Goal: Task Accomplishment & Management: Use online tool/utility

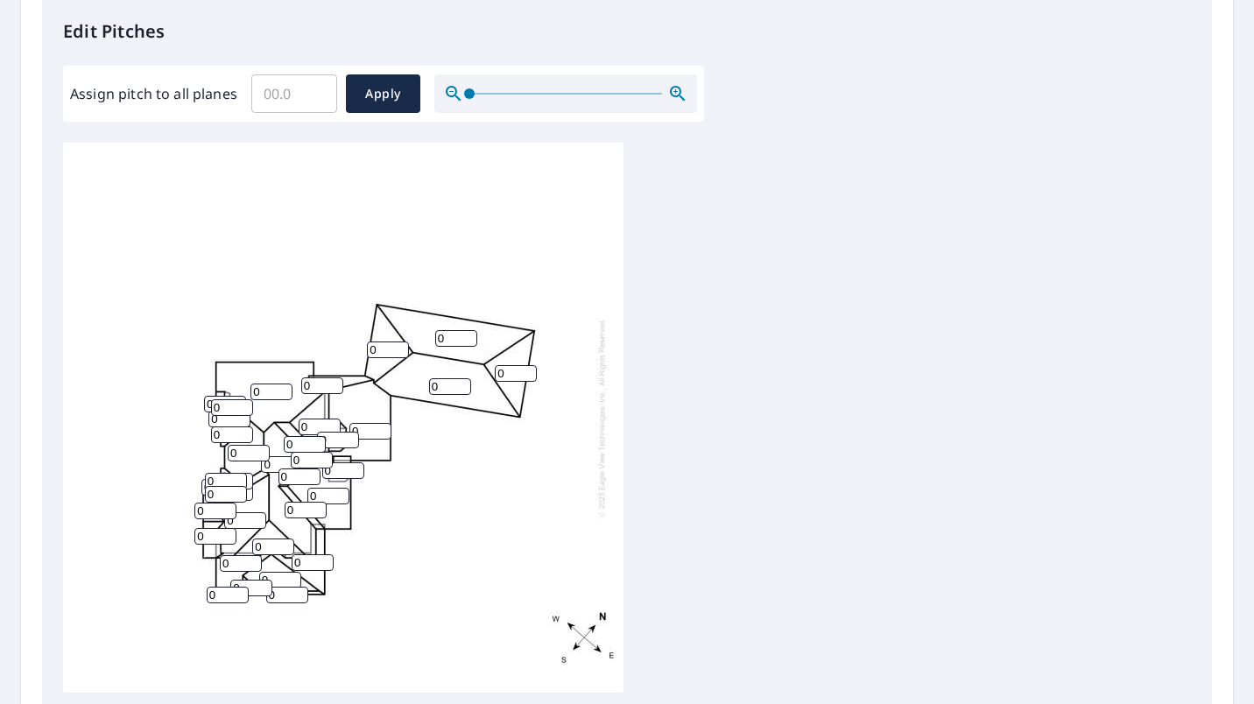
scroll to position [477, 0]
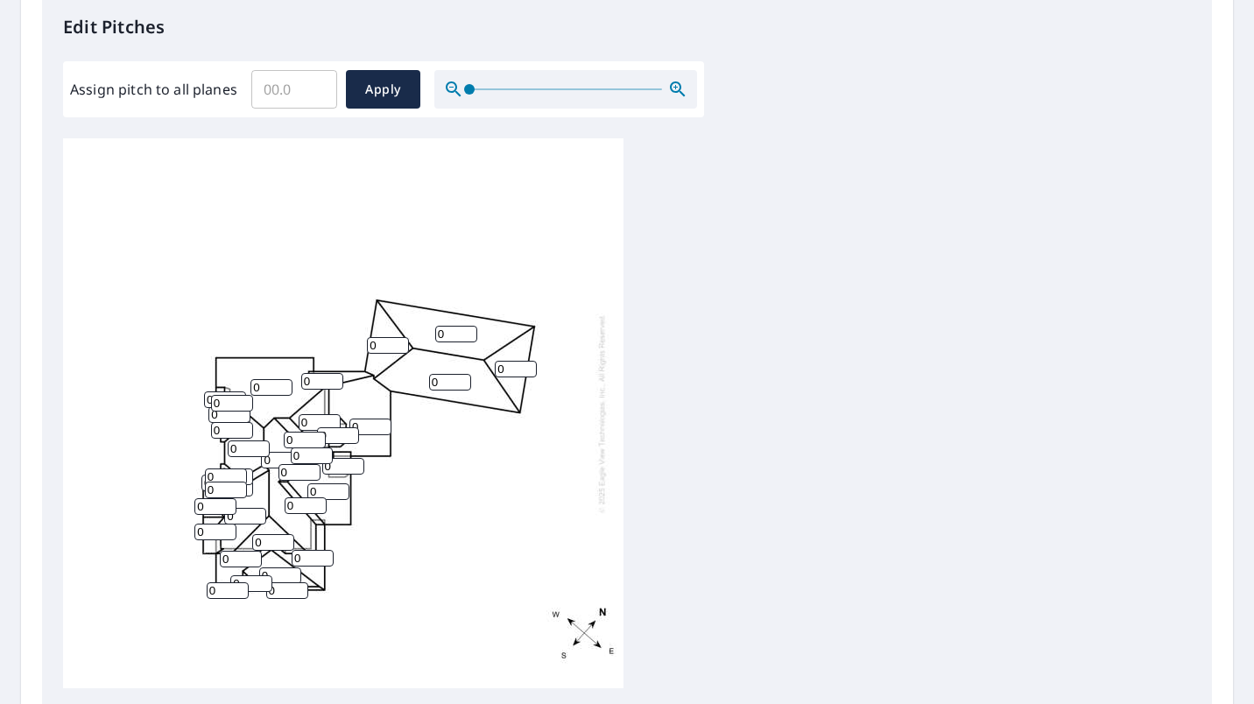
click at [303, 87] on input "Assign pitch to all planes" at bounding box center [294, 89] width 86 height 49
type input "10"
click at [374, 81] on span "Apply" at bounding box center [383, 90] width 46 height 22
type input "10"
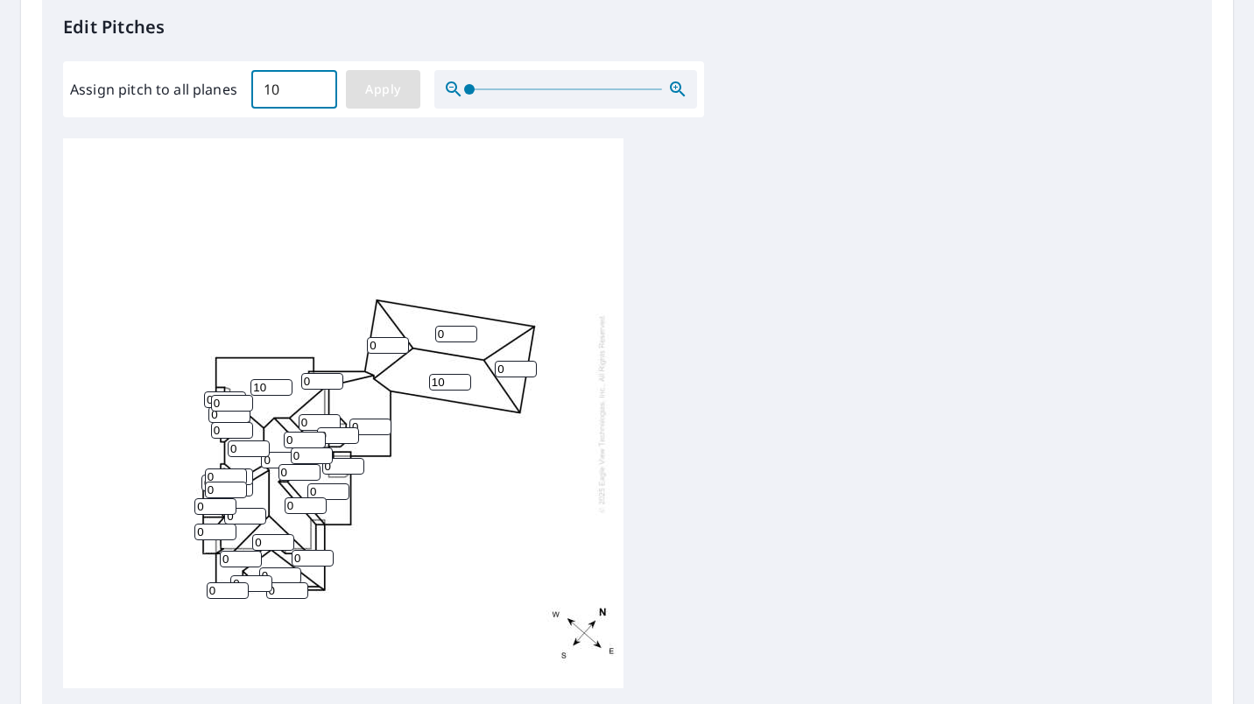
type input "10"
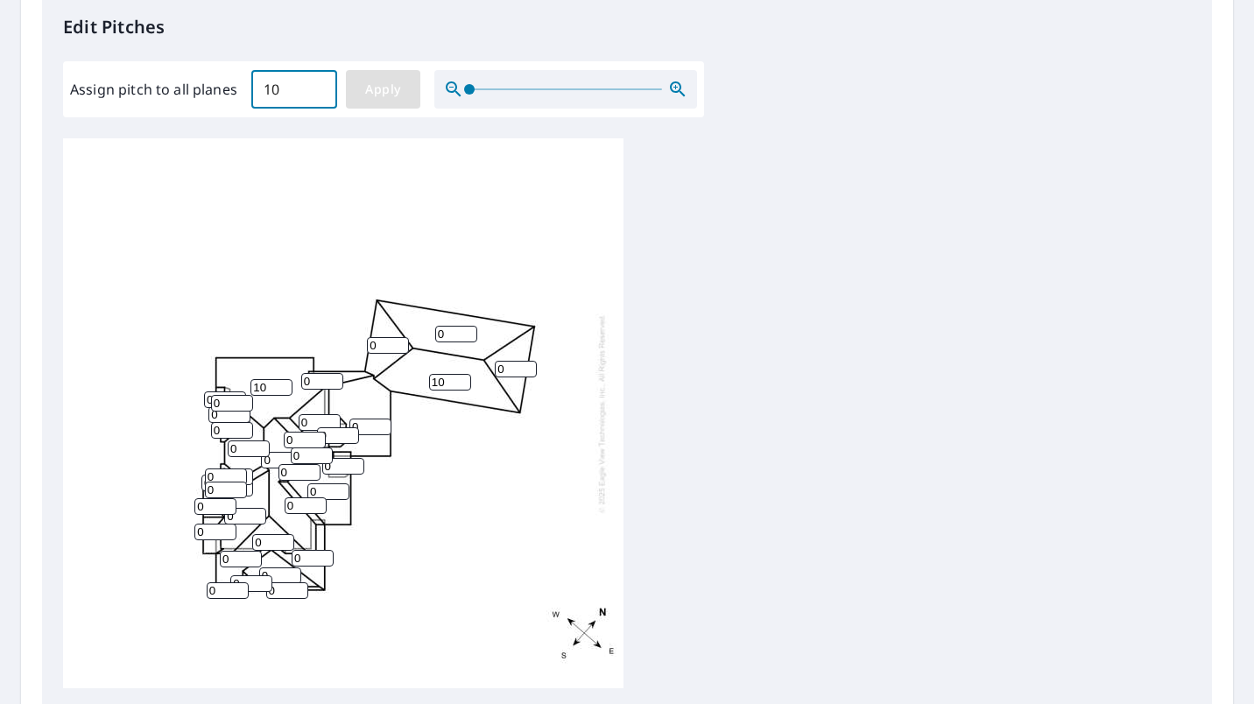
type input "10"
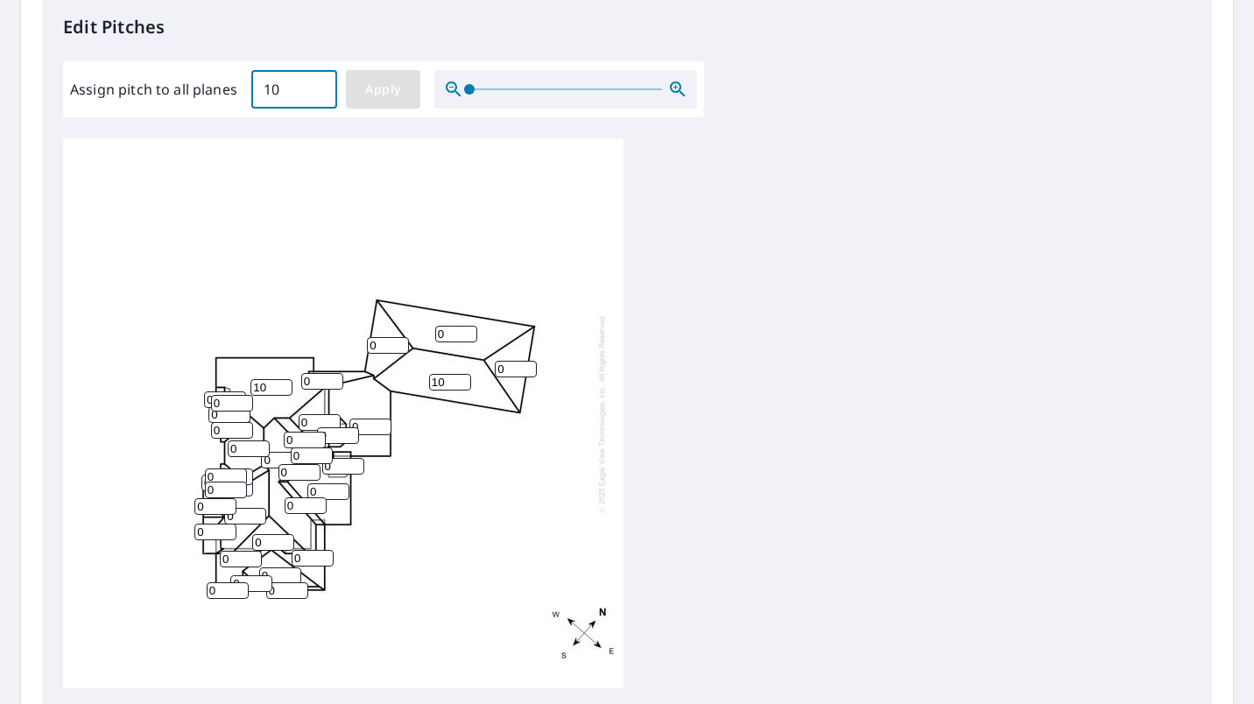
type input "10"
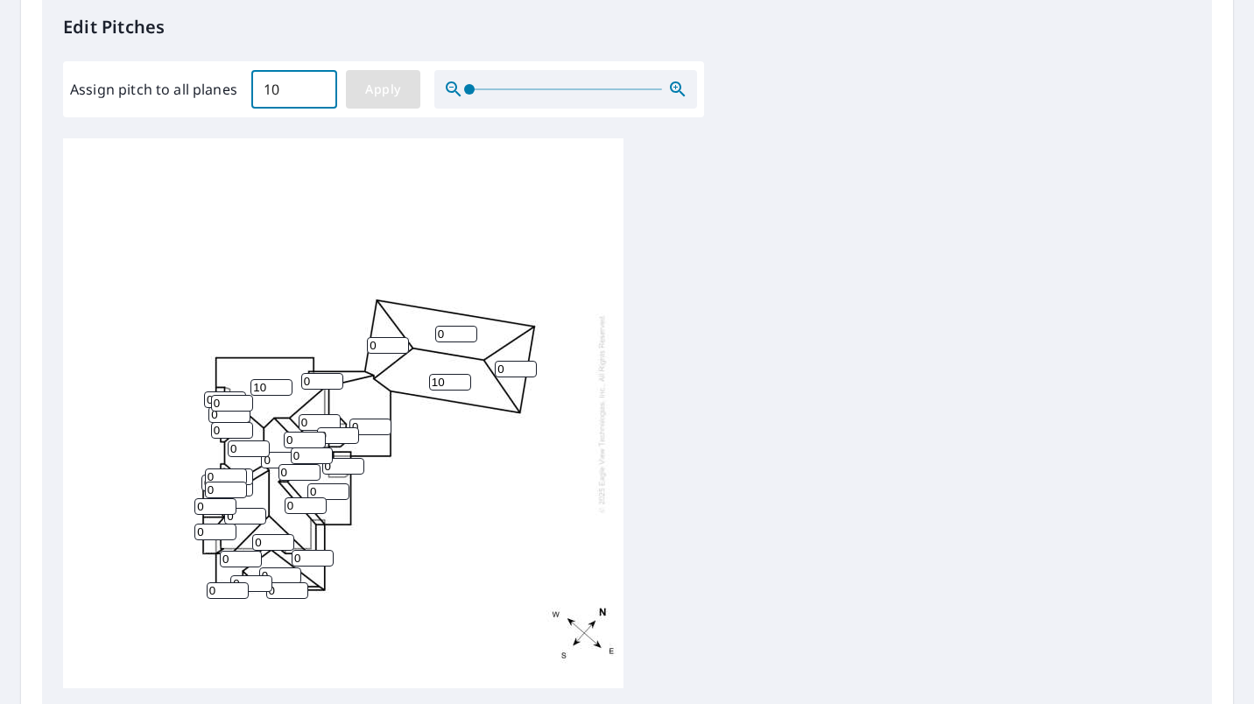
type input "10"
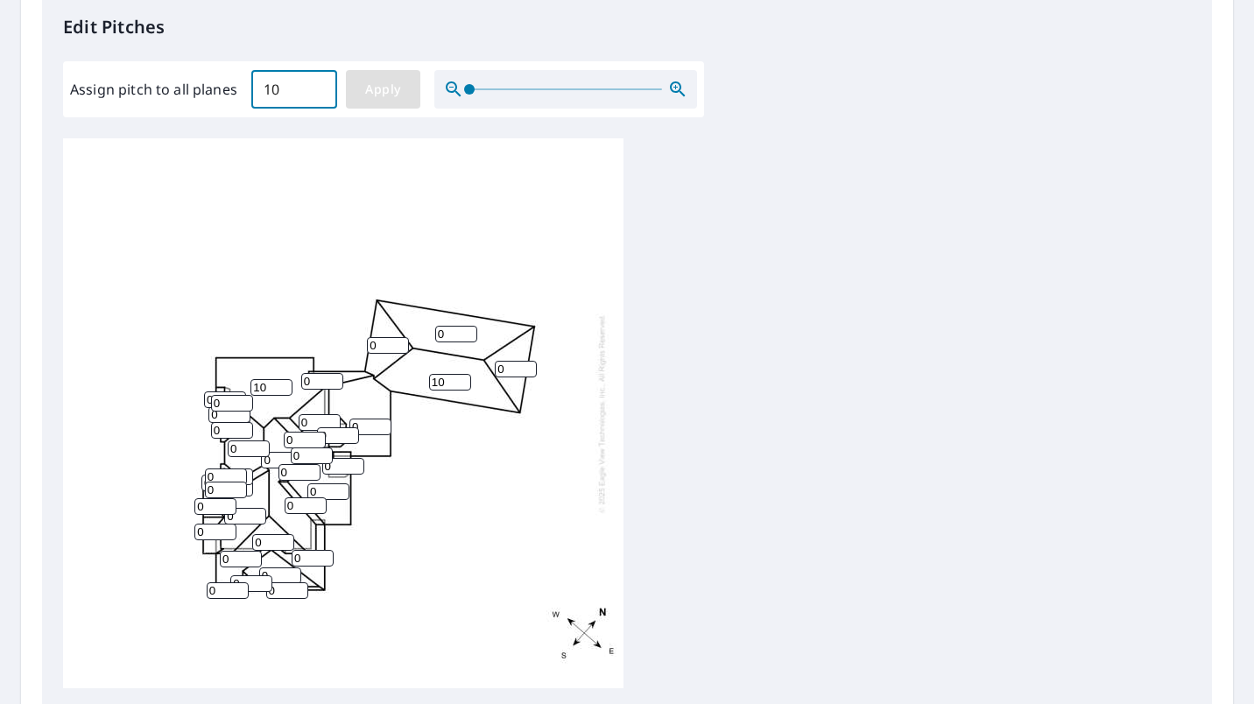
type input "10"
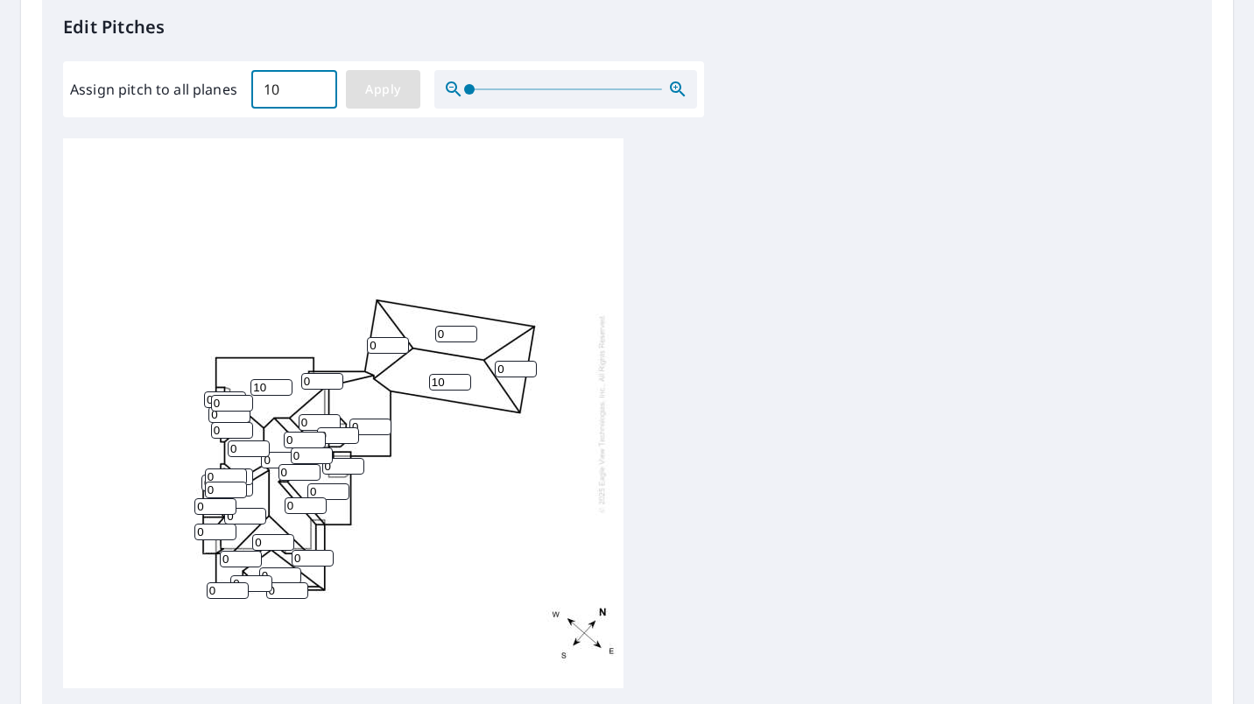
type input "10"
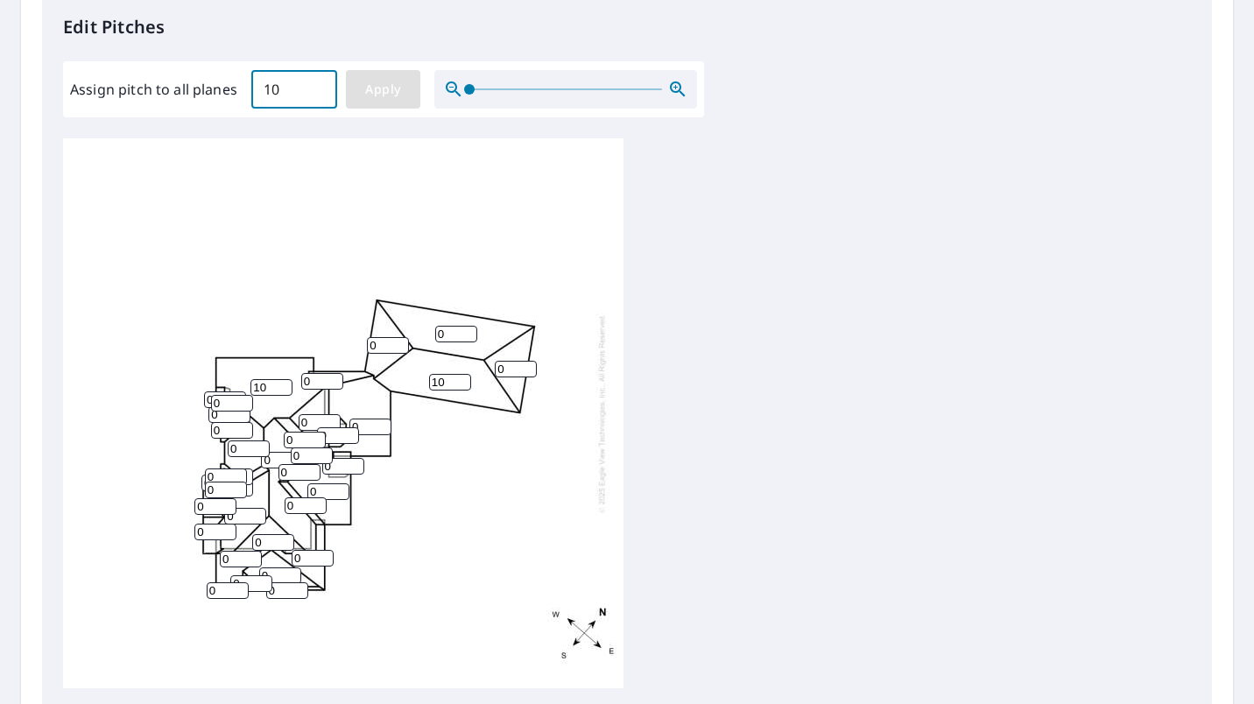
type input "10"
type input "11"
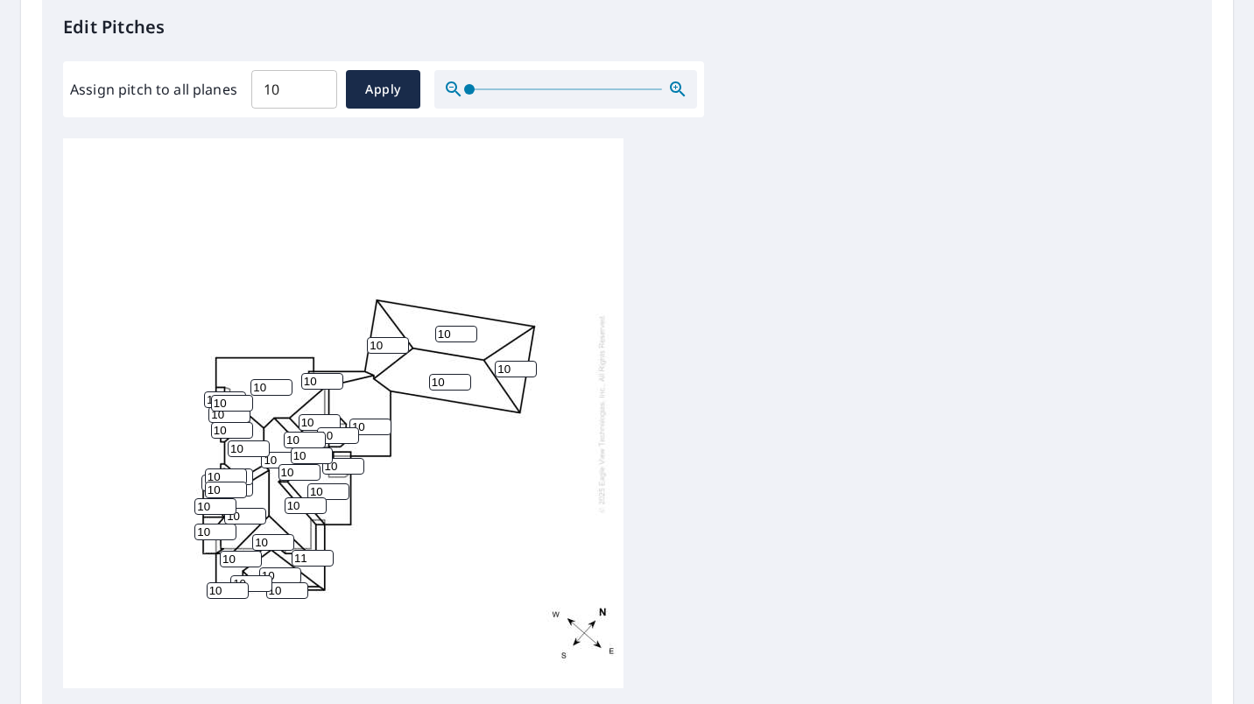
click at [323, 554] on input "11" at bounding box center [312, 558] width 42 height 17
type input "9"
click at [461, 388] on input "9" at bounding box center [450, 382] width 42 height 17
click at [528, 374] on input "9" at bounding box center [516, 369] width 42 height 17
click at [527, 372] on input "8" at bounding box center [516, 369] width 42 height 17
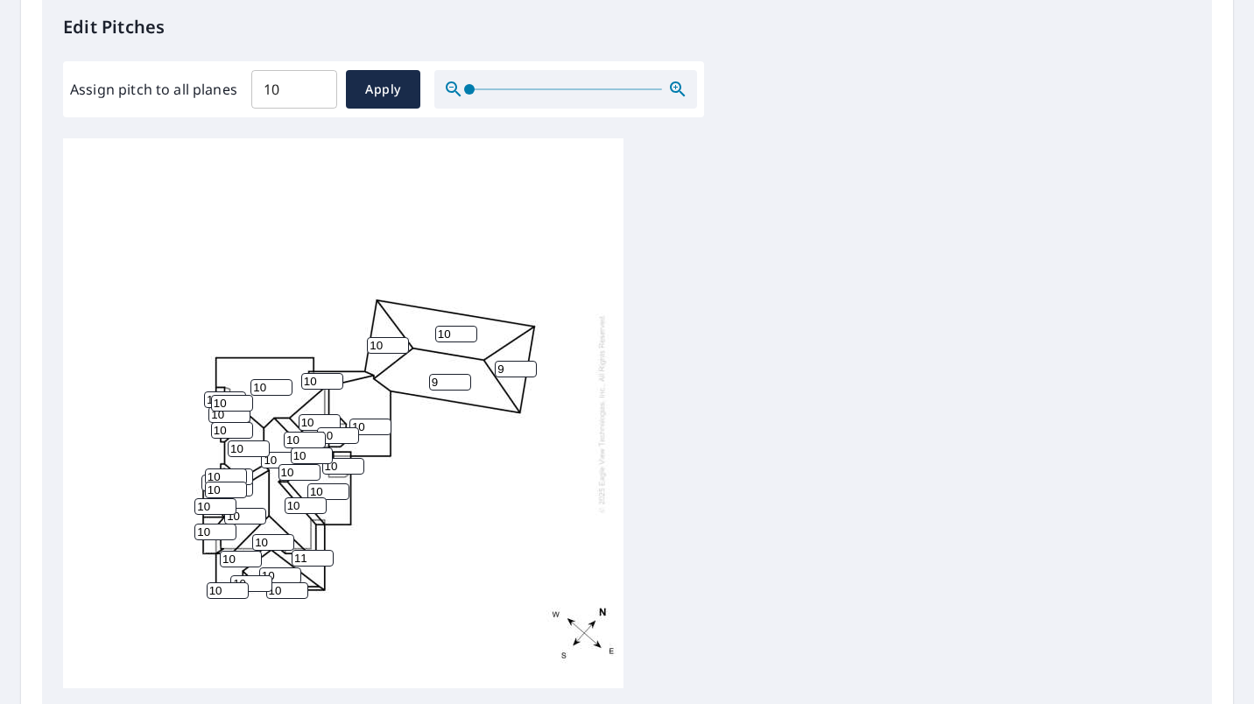
type input "9"
click at [530, 366] on input "9" at bounding box center [516, 369] width 42 height 17
type input "9"
click at [467, 340] on input "9" at bounding box center [456, 334] width 42 height 17
type input "9"
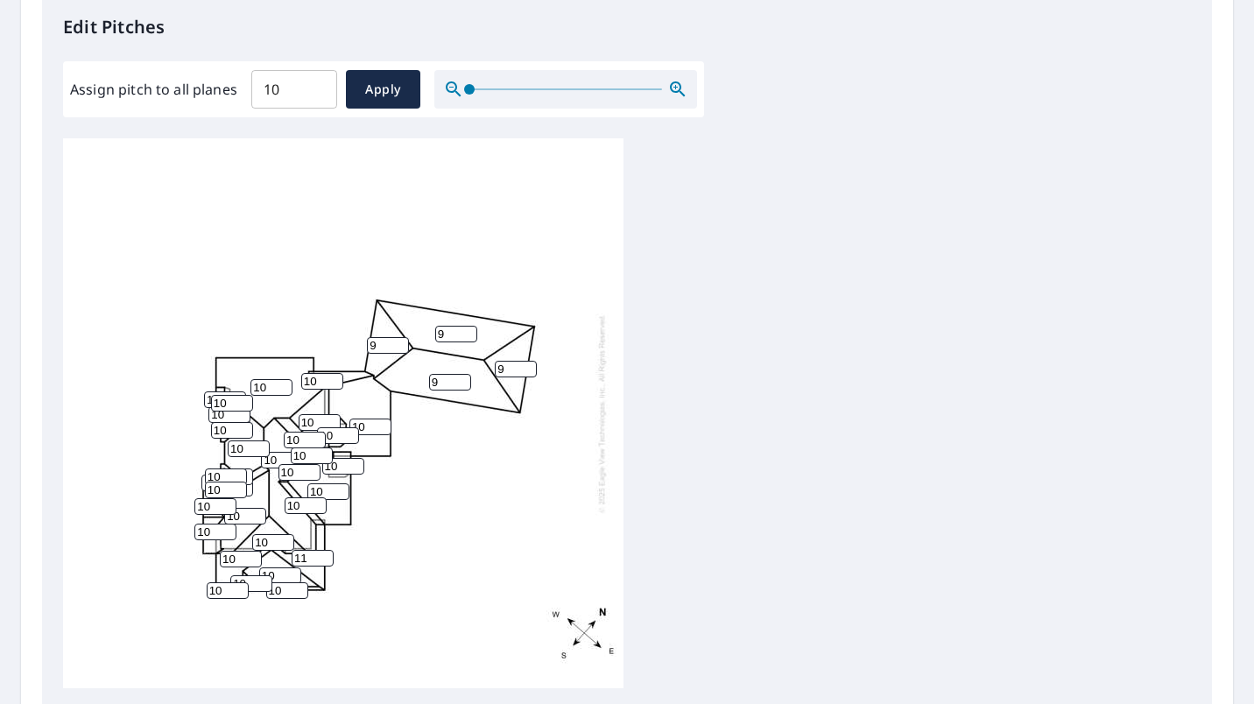
click at [399, 348] on input "9" at bounding box center [388, 345] width 42 height 17
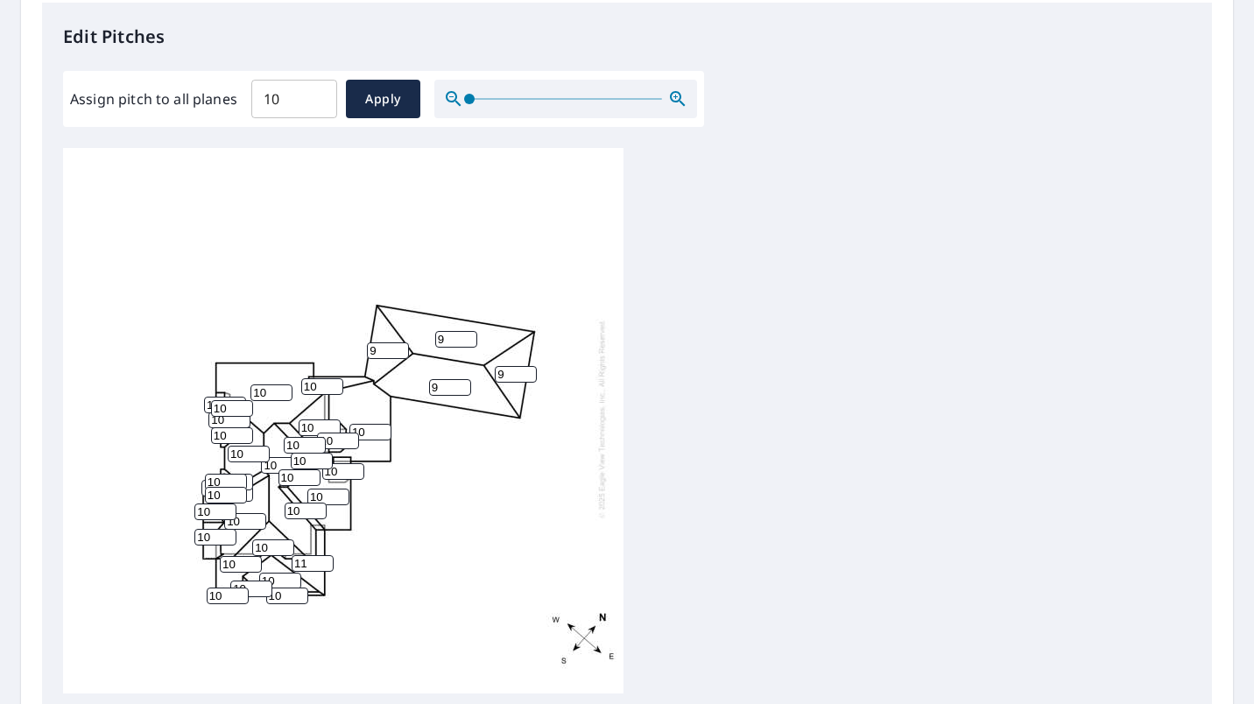
scroll to position [561, 0]
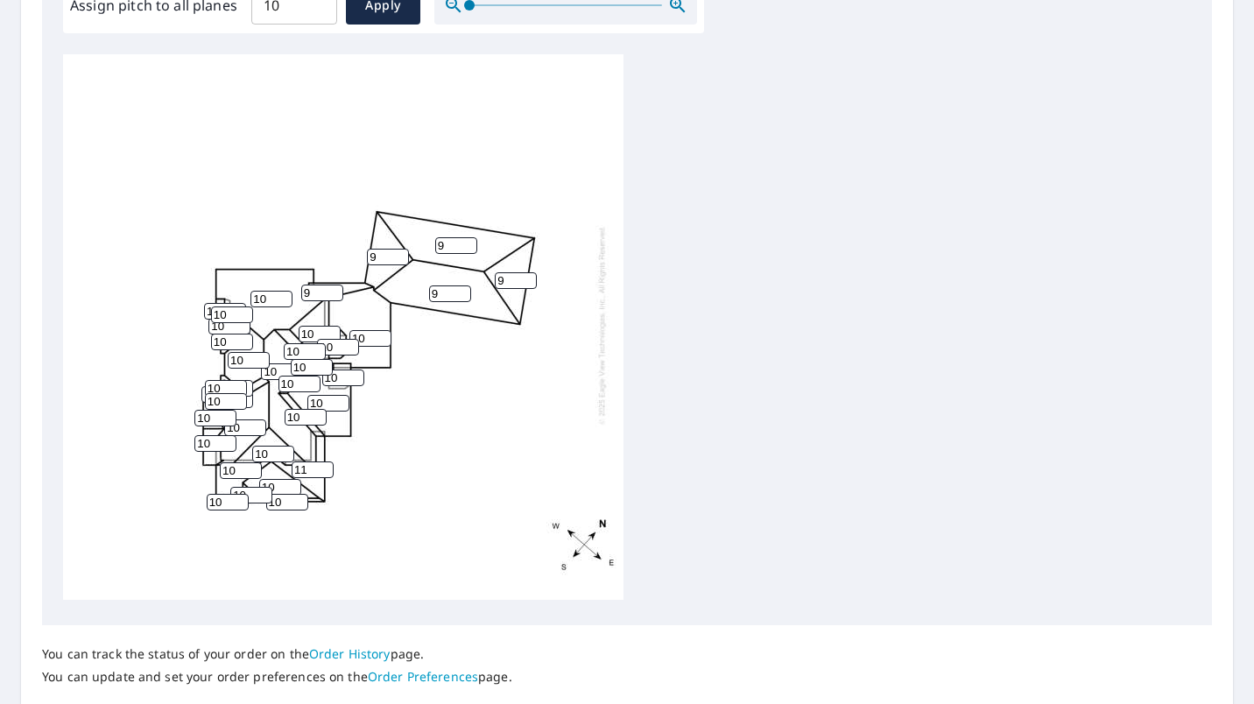
type input "9"
click at [333, 284] on input "9" at bounding box center [322, 292] width 42 height 17
type input "9"
click at [385, 330] on input "9" at bounding box center [370, 338] width 42 height 17
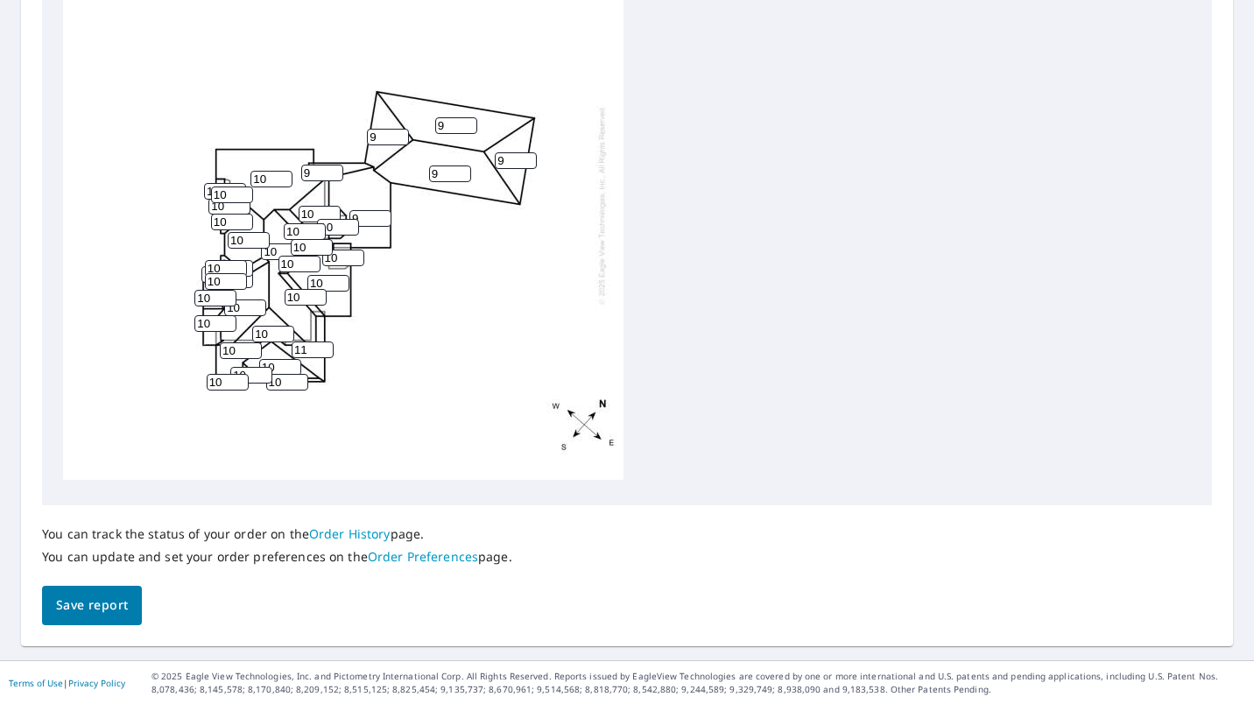
click at [135, 605] on button "Save report" at bounding box center [92, 605] width 100 height 39
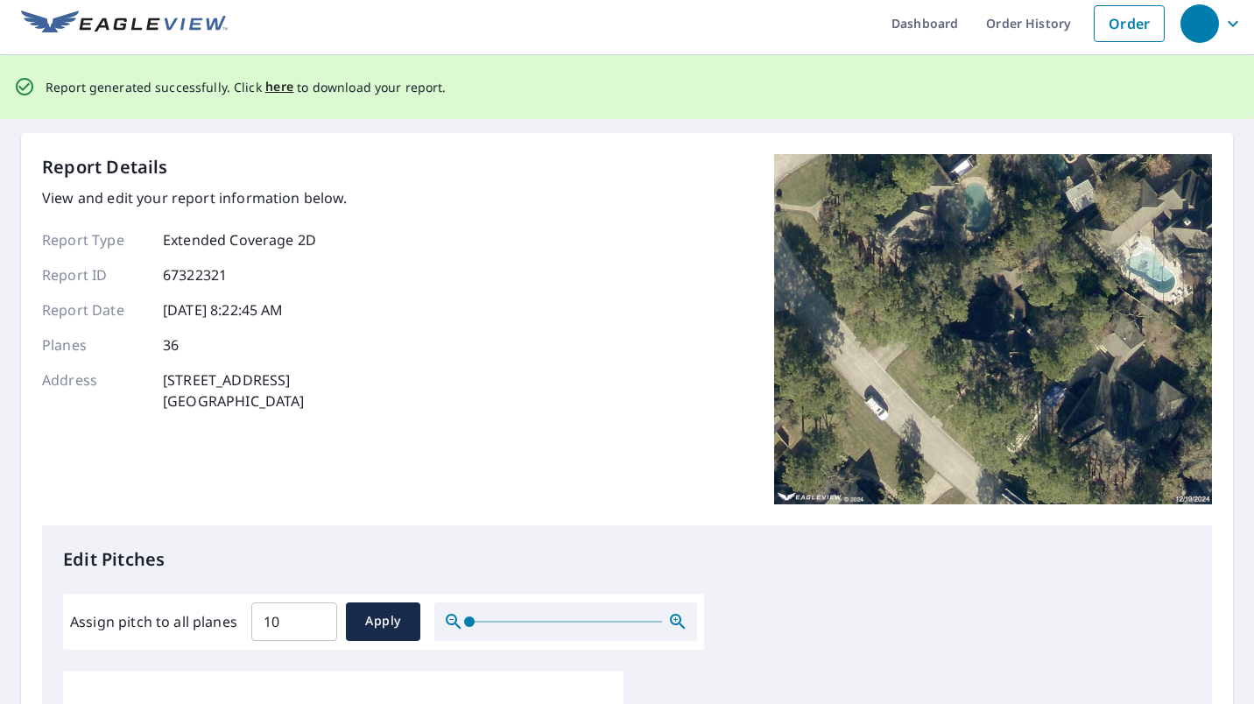
scroll to position [0, 0]
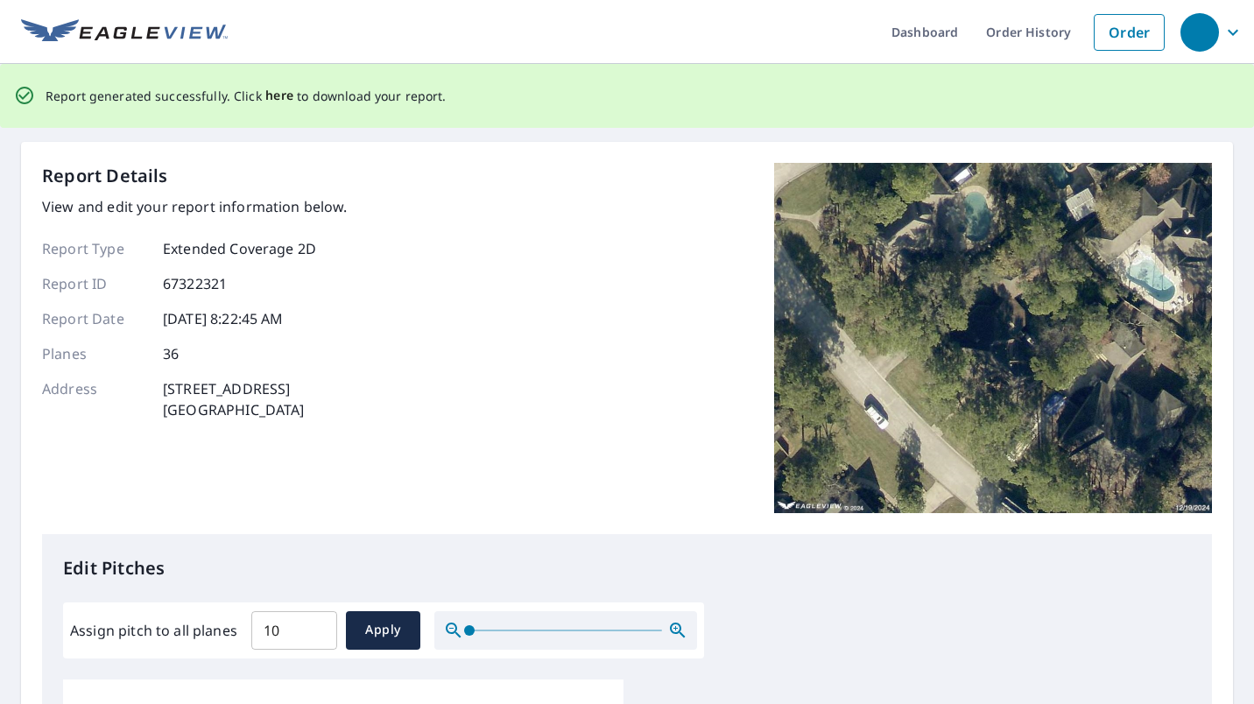
click at [278, 104] on span "here" at bounding box center [279, 96] width 29 height 22
